Goal: Find contact information: Find contact information

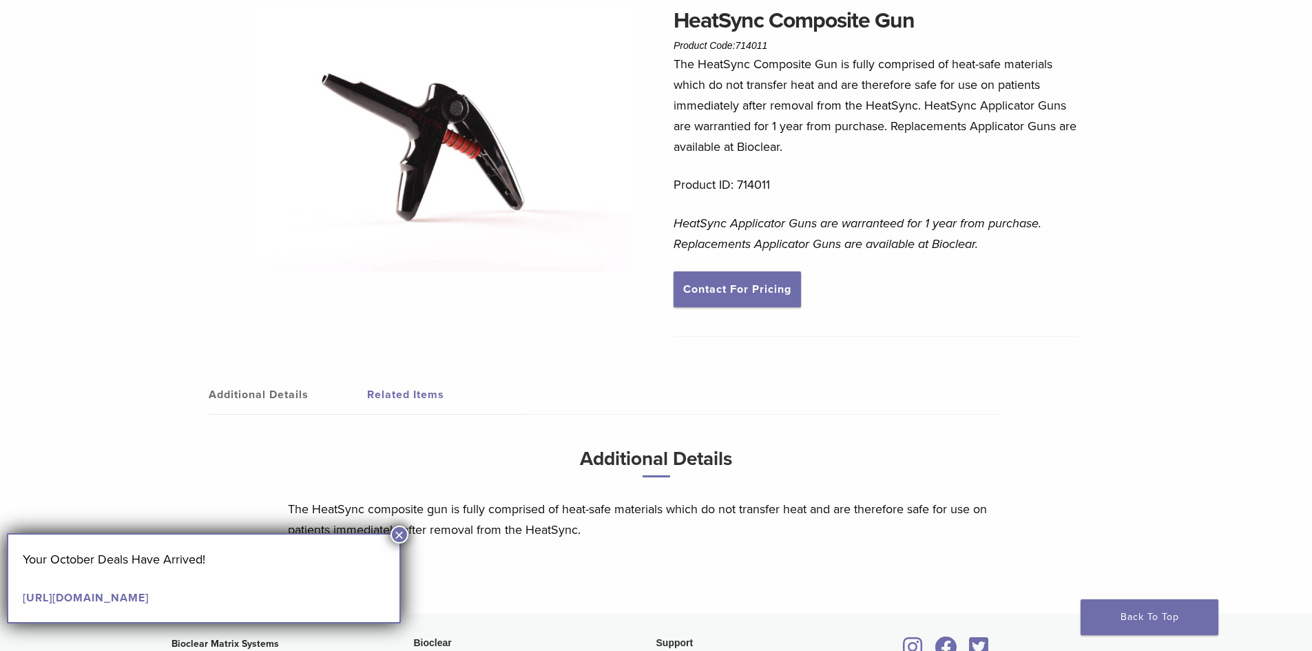
scroll to position [138, 0]
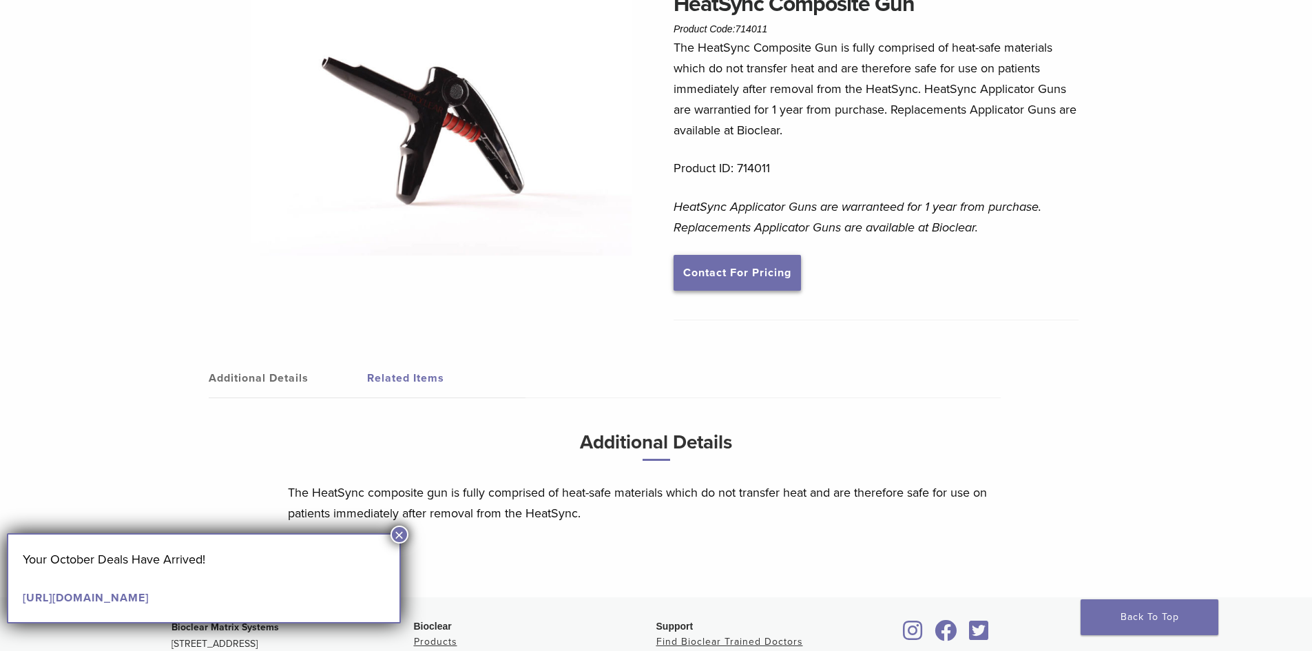
click at [758, 275] on link "Contact For Pricing" at bounding box center [737, 273] width 127 height 36
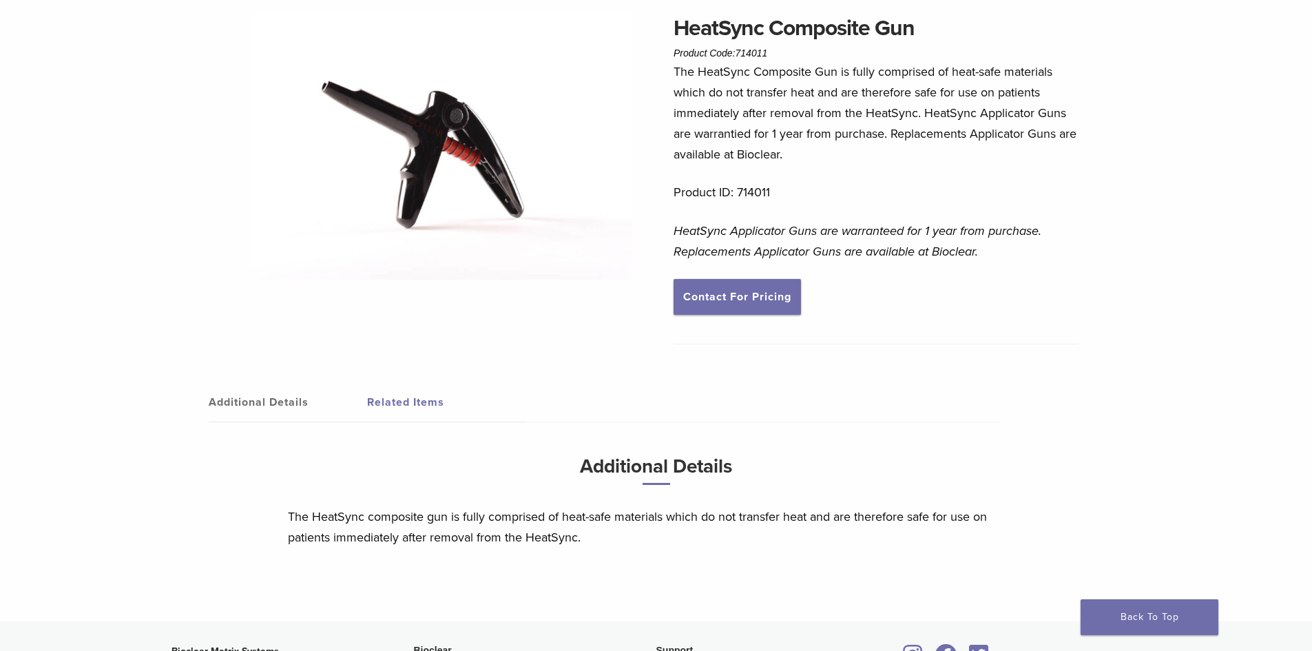
scroll to position [0, 0]
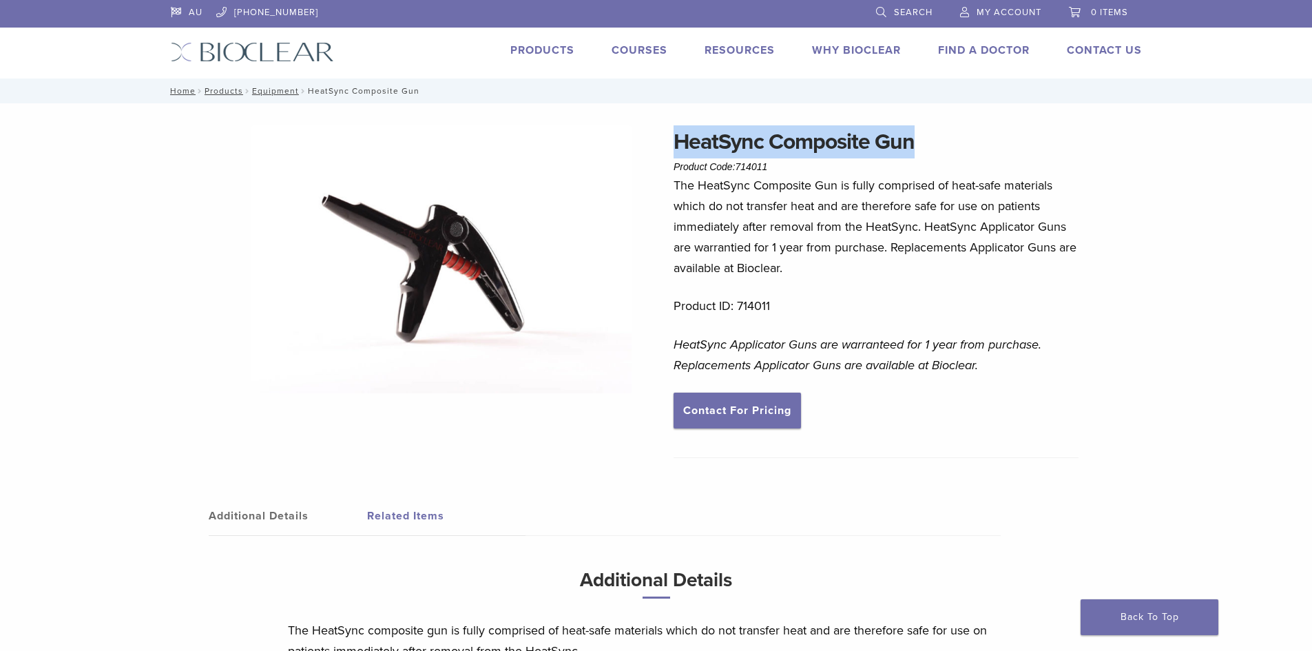
drag, startPoint x: 923, startPoint y: 144, endPoint x: 676, endPoint y: 153, distance: 247.4
click at [676, 153] on h1 "HeatSync Composite Gun" at bounding box center [876, 141] width 405 height 33
click at [1004, 127] on h1 "HeatSync Composite Gun" at bounding box center [876, 141] width 405 height 33
click at [981, 142] on h1 "HeatSync Composite Gun" at bounding box center [876, 141] width 405 height 33
click at [975, 136] on h1 "HeatSync Composite Gun" at bounding box center [876, 141] width 405 height 33
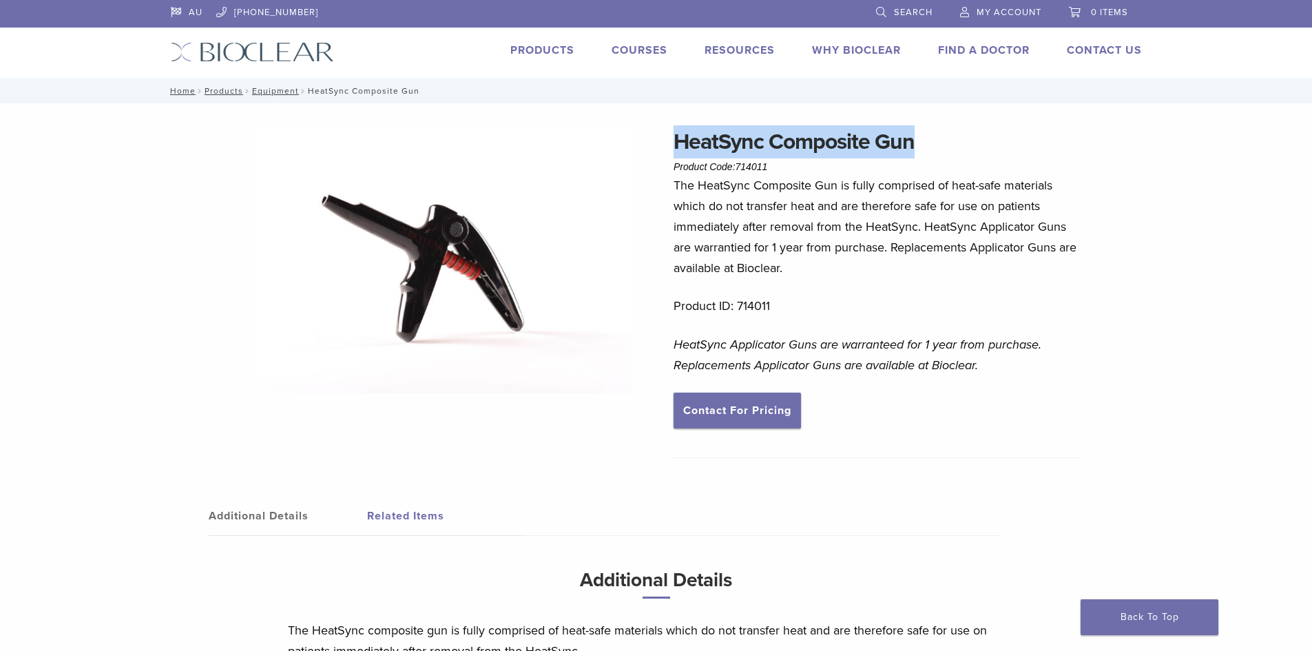
click at [877, 147] on h1 "HeatSync Composite Gun" at bounding box center [876, 141] width 405 height 33
click at [967, 137] on h1 "HeatSync Composite Gun" at bounding box center [876, 141] width 405 height 33
click at [960, 132] on h1 "HeatSync Composite Gun" at bounding box center [876, 141] width 405 height 33
drag, startPoint x: 661, startPoint y: 136, endPoint x: 926, endPoint y: 140, distance: 265.2
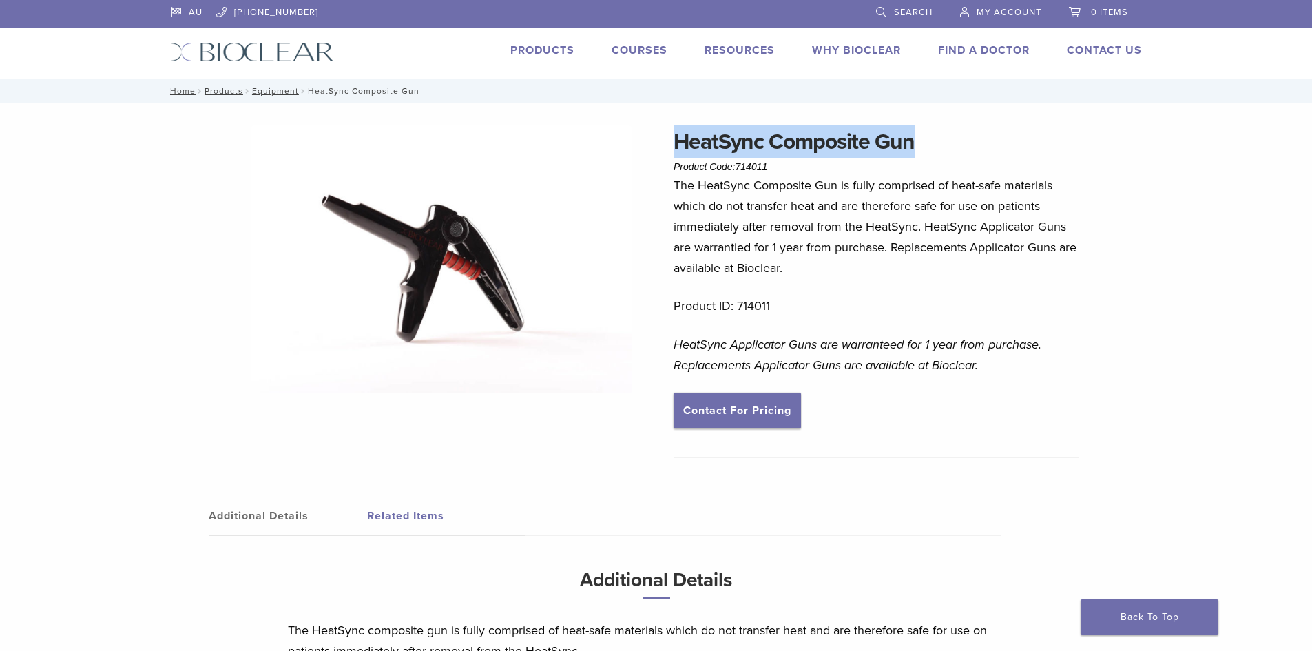
click at [926, 140] on div "HeatSync Composite Gun Product Code: 714011 $ 97.02 HeatSync Composite Gun Prod…" at bounding box center [656, 430] width 992 height 610
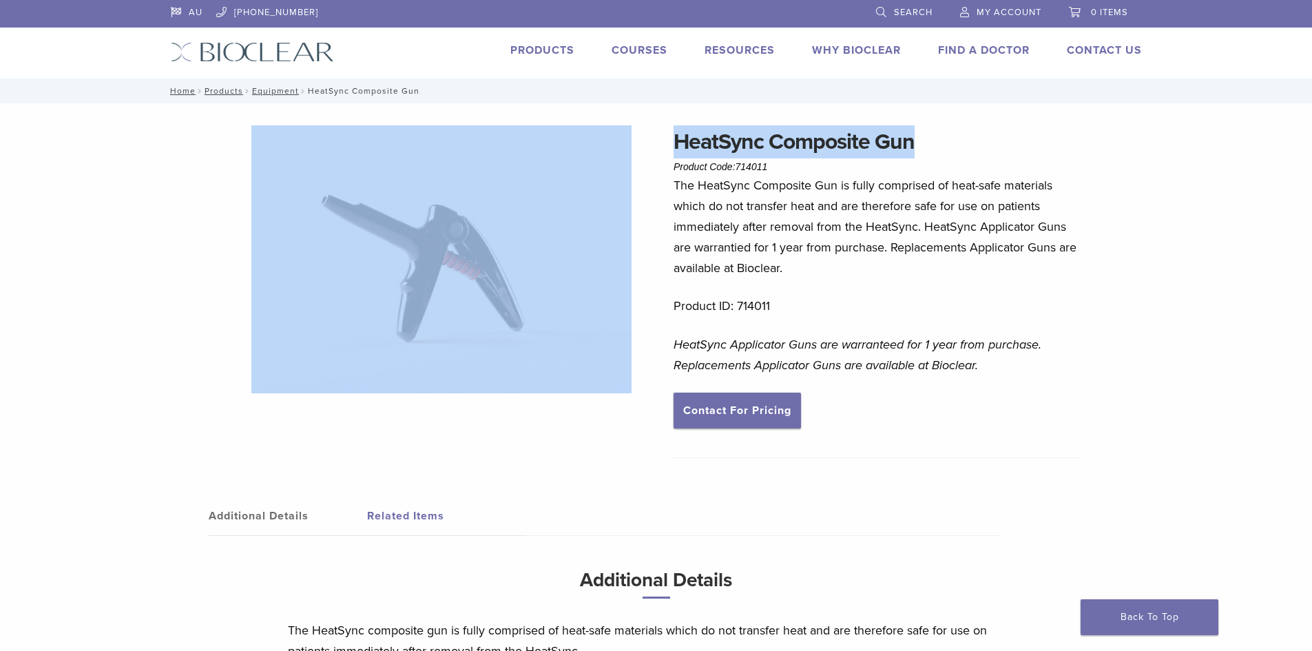
drag, startPoint x: 914, startPoint y: 142, endPoint x: 716, endPoint y: 145, distance: 197.7
click at [652, 154] on div "HeatSync Composite Gun Product Code: 714011 $ 97.02 HeatSync Composite Gun Prod…" at bounding box center [656, 430] width 992 height 610
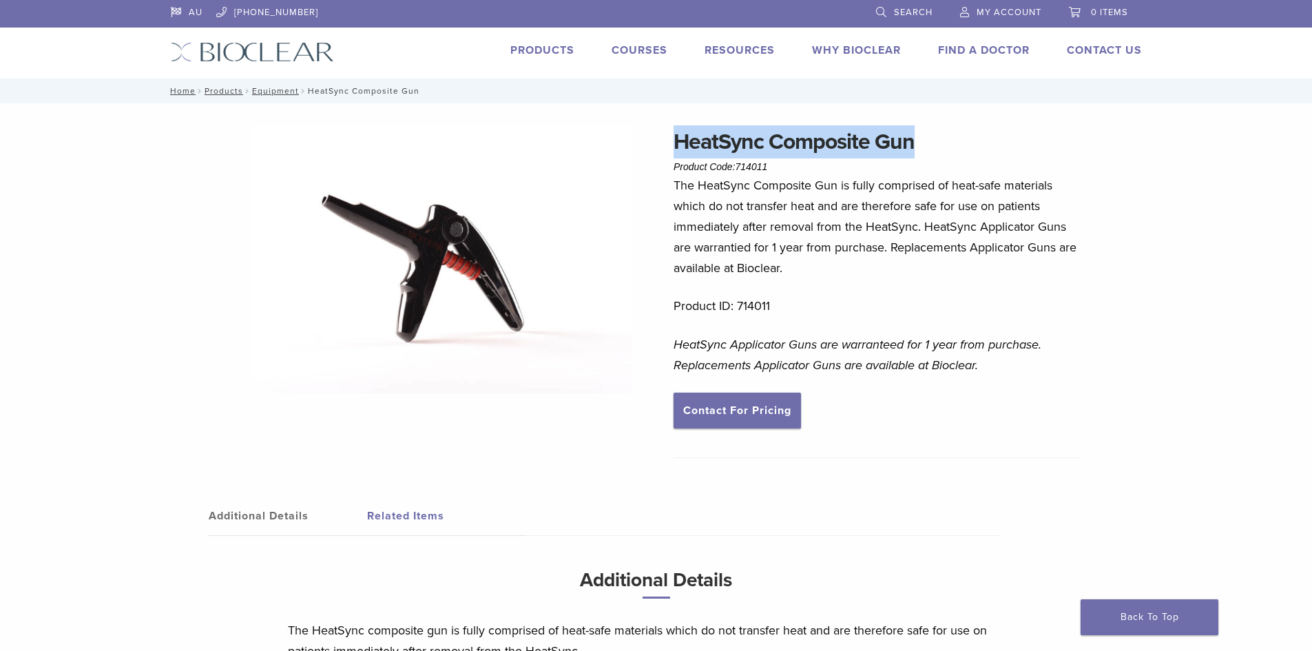
drag, startPoint x: 716, startPoint y: 145, endPoint x: 725, endPoint y: 154, distance: 11.7
click at [715, 486] on div "Additional Details Related Items Additional Details The HeatSync composite gun …" at bounding box center [656, 601] width 971 height 267
drag, startPoint x: 672, startPoint y: 143, endPoint x: 933, endPoint y: 140, distance: 260.3
click at [933, 140] on div "HeatSync Composite Gun Product Code: 714011 $ 97.02 HeatSync Composite Gun Prod…" at bounding box center [656, 430] width 992 height 610
